Goal: Task Accomplishment & Management: Complete application form

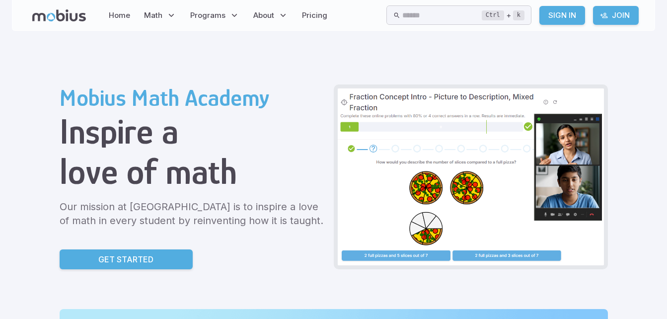
click at [558, 11] on link "Sign In" at bounding box center [563, 15] width 46 height 19
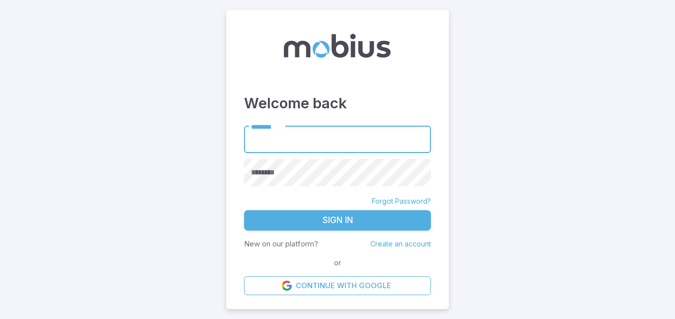
click at [418, 240] on link "Create an account" at bounding box center [400, 243] width 61 height 8
